Goal: Task Accomplishment & Management: Complete application form

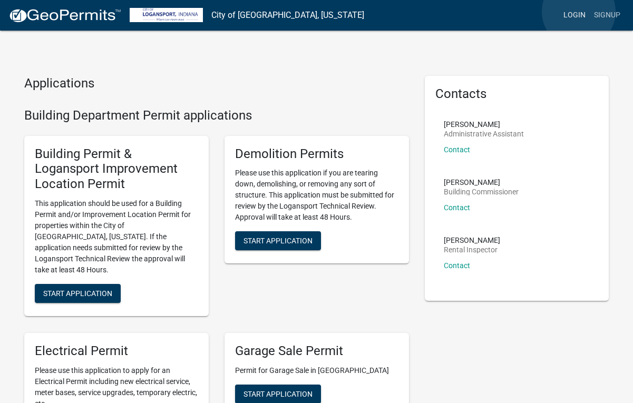
click at [579, 12] on link "Login" at bounding box center [574, 15] width 31 height 20
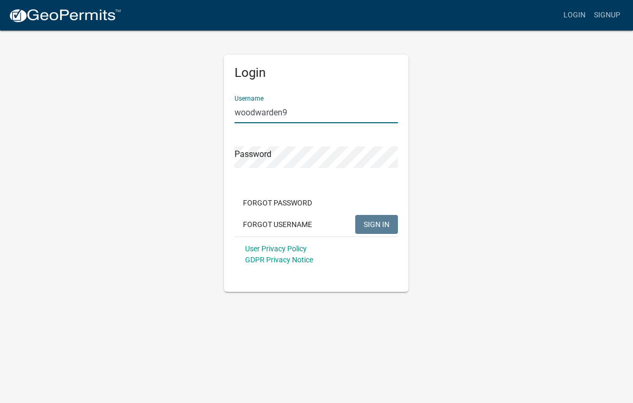
type input "woodwarden9"
click at [377, 224] on button "SIGN IN" at bounding box center [376, 224] width 43 height 19
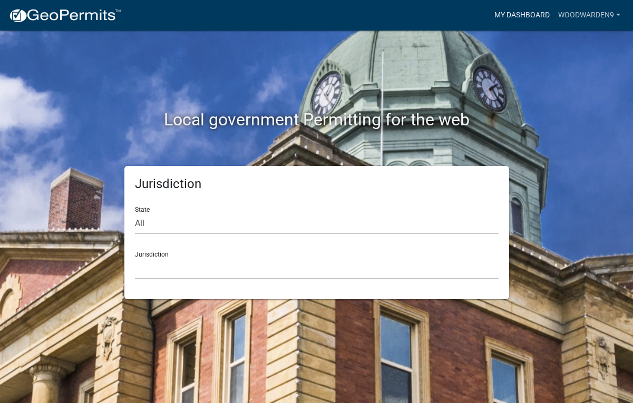
click at [534, 14] on link "My Dashboard" at bounding box center [522, 15] width 64 height 20
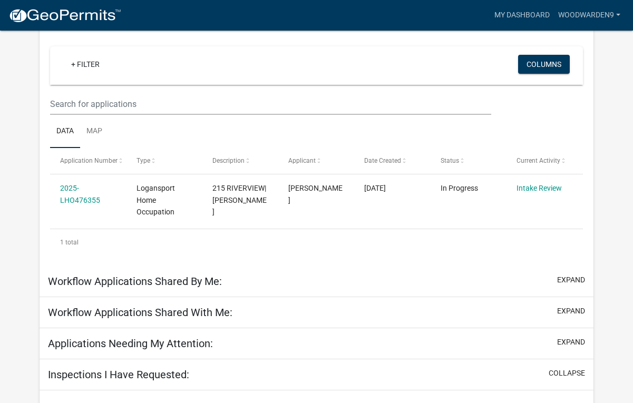
scroll to position [112, 0]
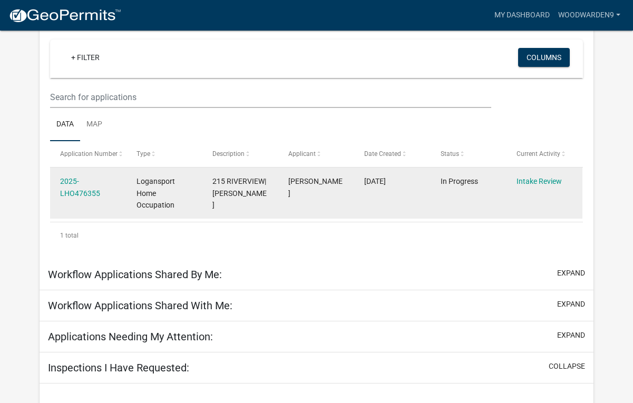
click at [159, 189] on div "Logansport Home Occupation" at bounding box center [165, 194] width 56 height 36
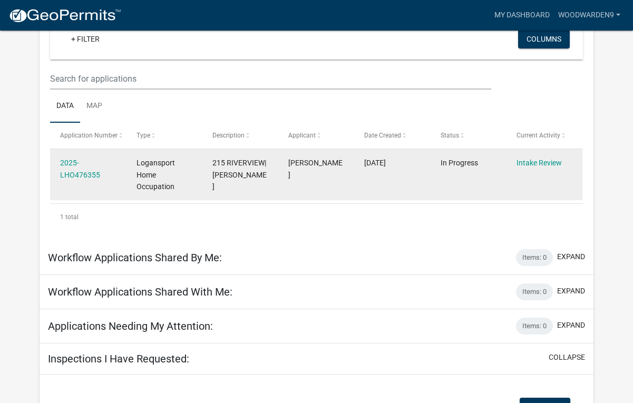
click at [159, 189] on span "Logansport Home Occupation" at bounding box center [156, 175] width 38 height 33
click at [171, 178] on div "Logansport Home Occupation" at bounding box center [165, 175] width 56 height 36
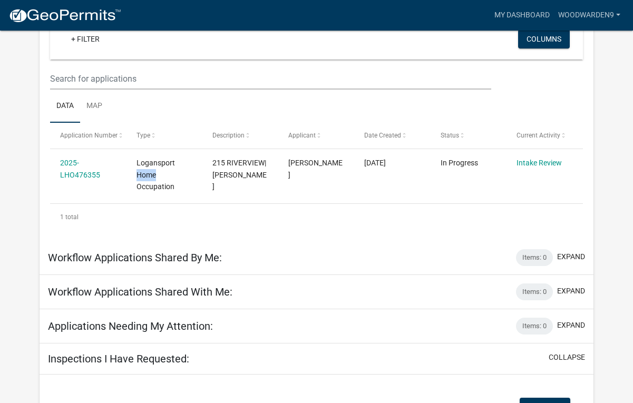
click at [324, 212] on div "1 total" at bounding box center [316, 217] width 533 height 26
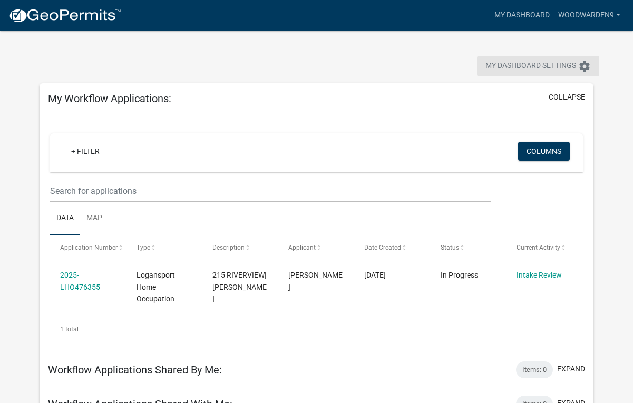
scroll to position [0, 0]
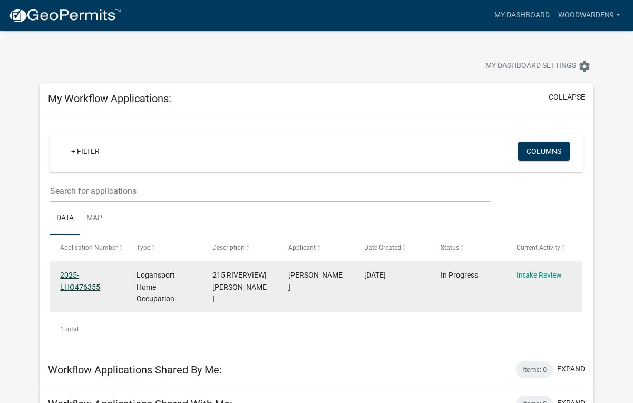
click at [68, 285] on link "2025-LHO476355" at bounding box center [80, 281] width 40 height 21
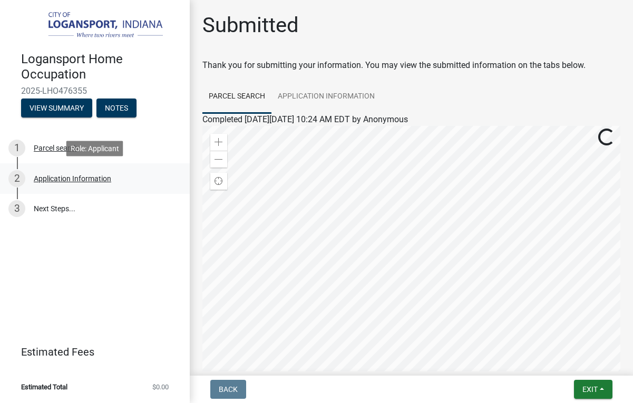
click at [77, 180] on div "Application Information" at bounding box center [72, 178] width 77 height 7
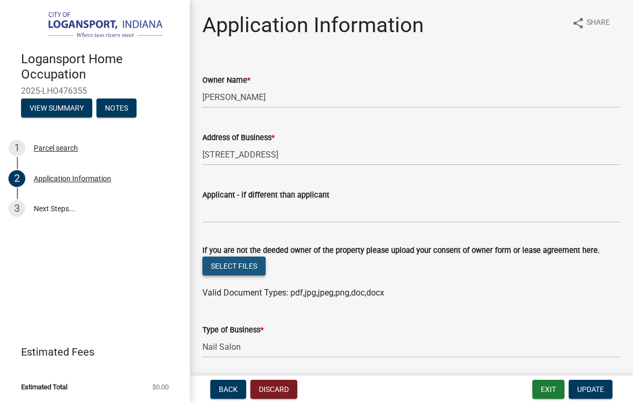
click at [244, 270] on button "Select files" at bounding box center [233, 266] width 63 height 19
click at [238, 269] on button "Select files" at bounding box center [233, 266] width 63 height 19
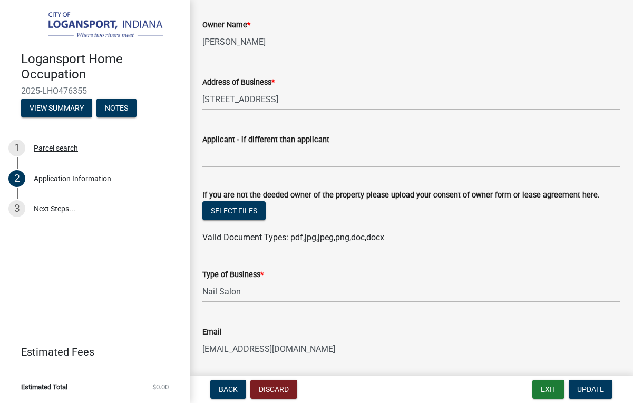
scroll to position [56, 0]
click at [230, 220] on button "Select files" at bounding box center [233, 210] width 63 height 19
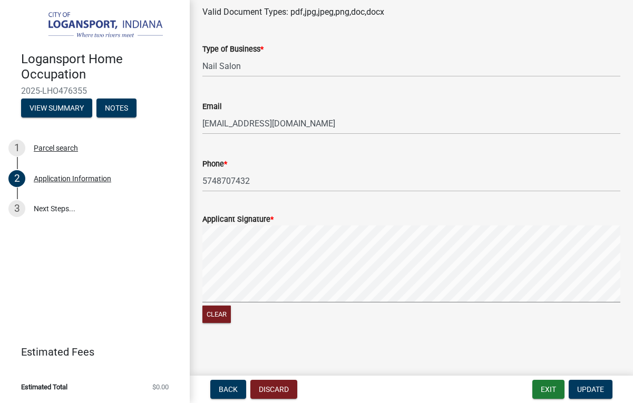
scroll to position [319, 0]
click at [583, 389] on span "Update" at bounding box center [590, 389] width 27 height 8
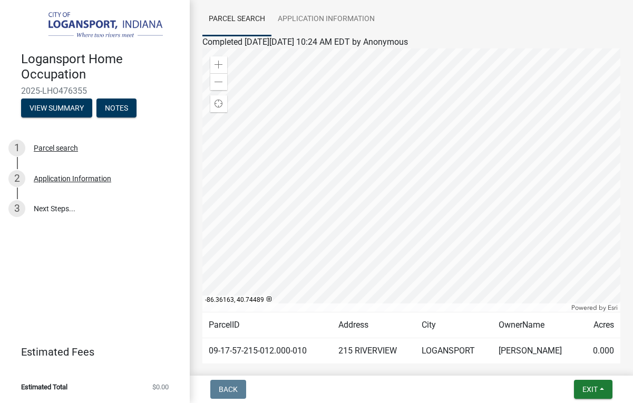
scroll to position [80, 0]
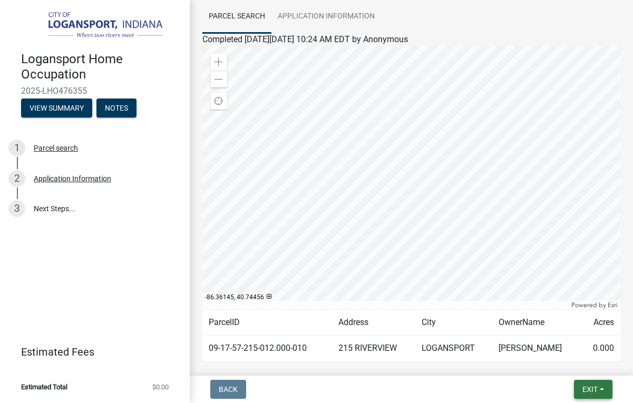
click at [580, 385] on button "Exit" at bounding box center [593, 389] width 38 height 19
click at [570, 357] on button "Save & Exit" at bounding box center [571, 362] width 84 height 25
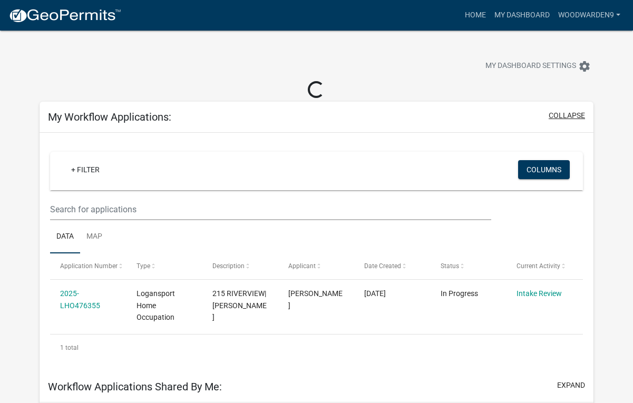
click at [572, 114] on button "collapse" at bounding box center [567, 115] width 36 height 11
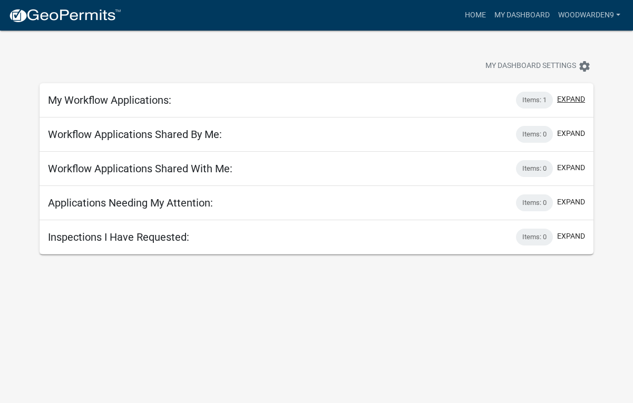
click at [575, 98] on button "expand" at bounding box center [571, 99] width 28 height 11
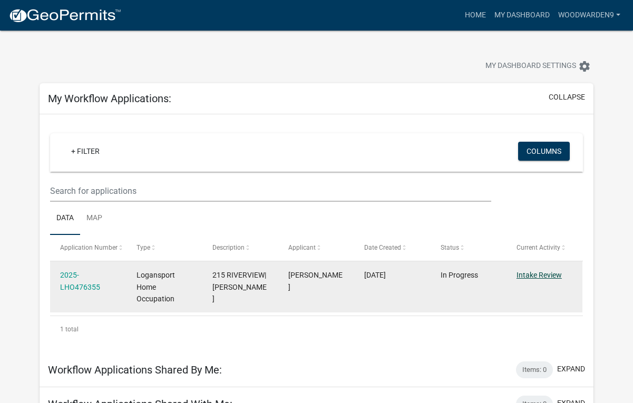
click at [533, 275] on link "Intake Review" at bounding box center [539, 275] width 45 height 8
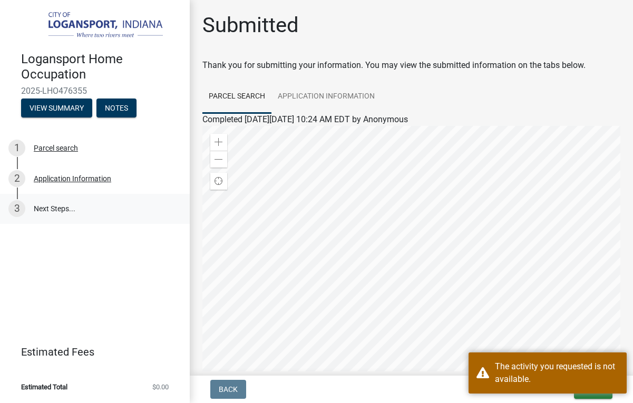
click at [64, 209] on link "3 Next Steps..." at bounding box center [95, 209] width 190 height 31
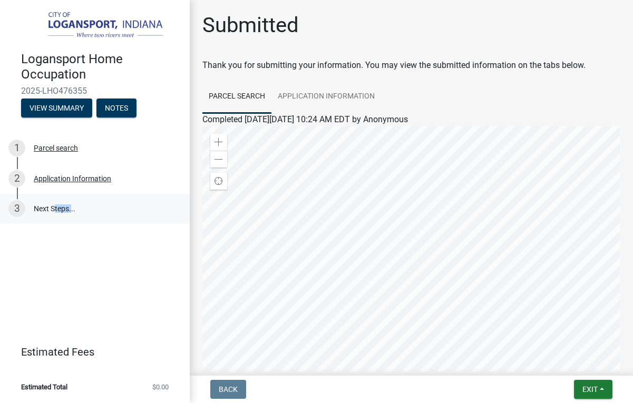
click at [64, 209] on link "3 Next Steps..." at bounding box center [95, 209] width 190 height 31
click at [83, 259] on div "Logansport Home Occupation 2025-LHO476355 View Summary Notes 1 Parcel search 2 …" at bounding box center [95, 201] width 190 height 403
